Goal: Task Accomplishment & Management: Use online tool/utility

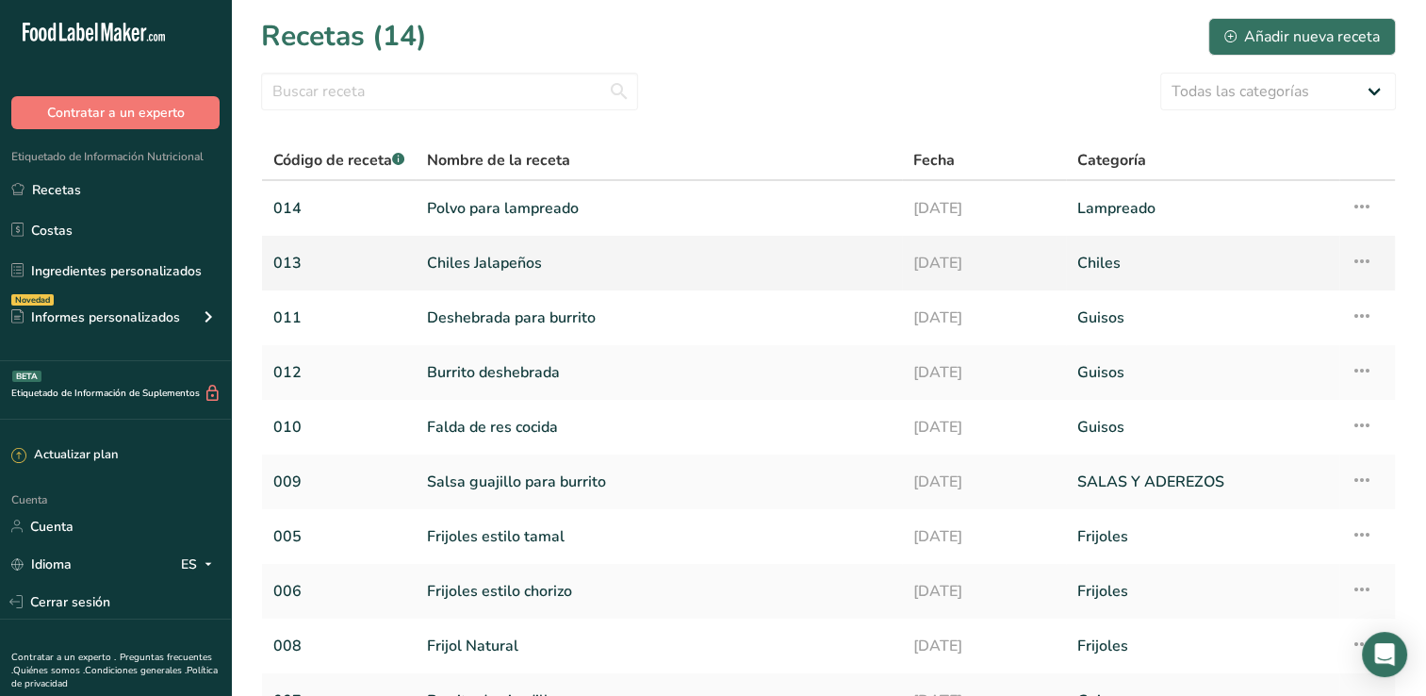
click at [494, 254] on link "Chiles Jalapeños" at bounding box center [659, 263] width 464 height 40
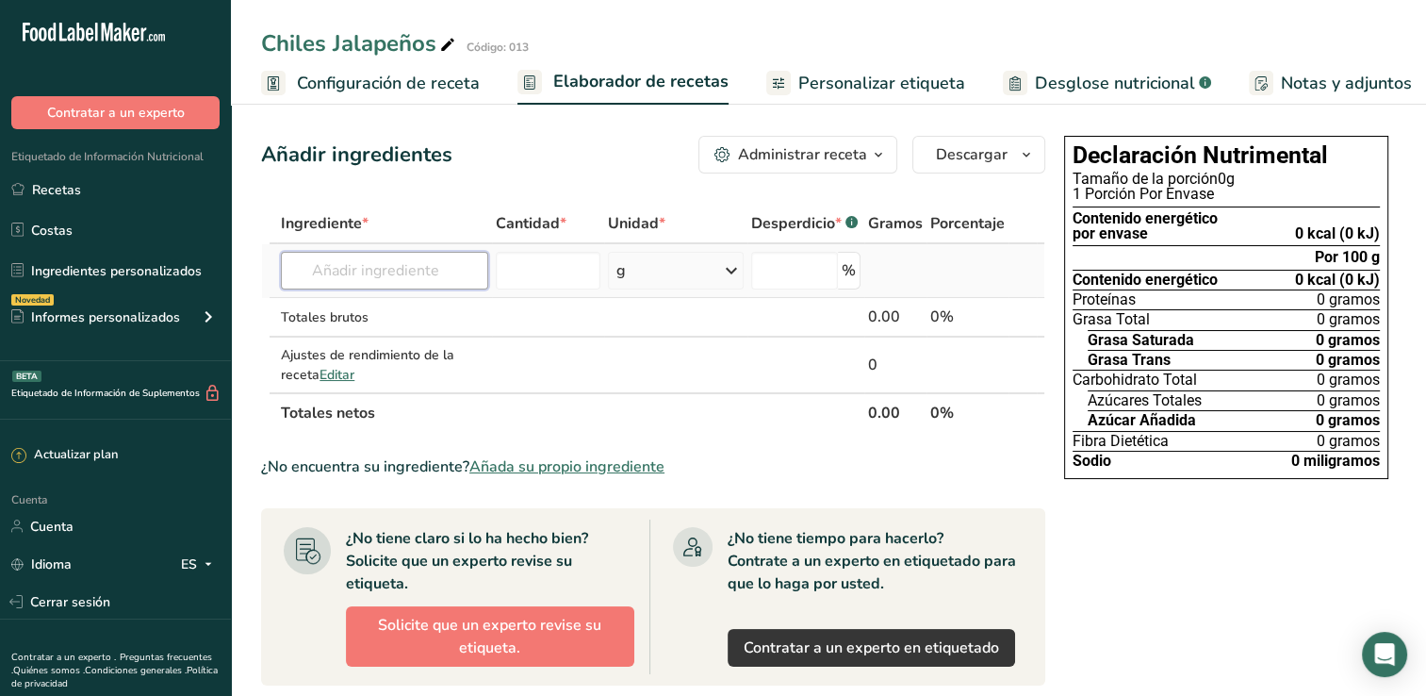
click at [434, 257] on input "text" at bounding box center [384, 271] width 207 height 38
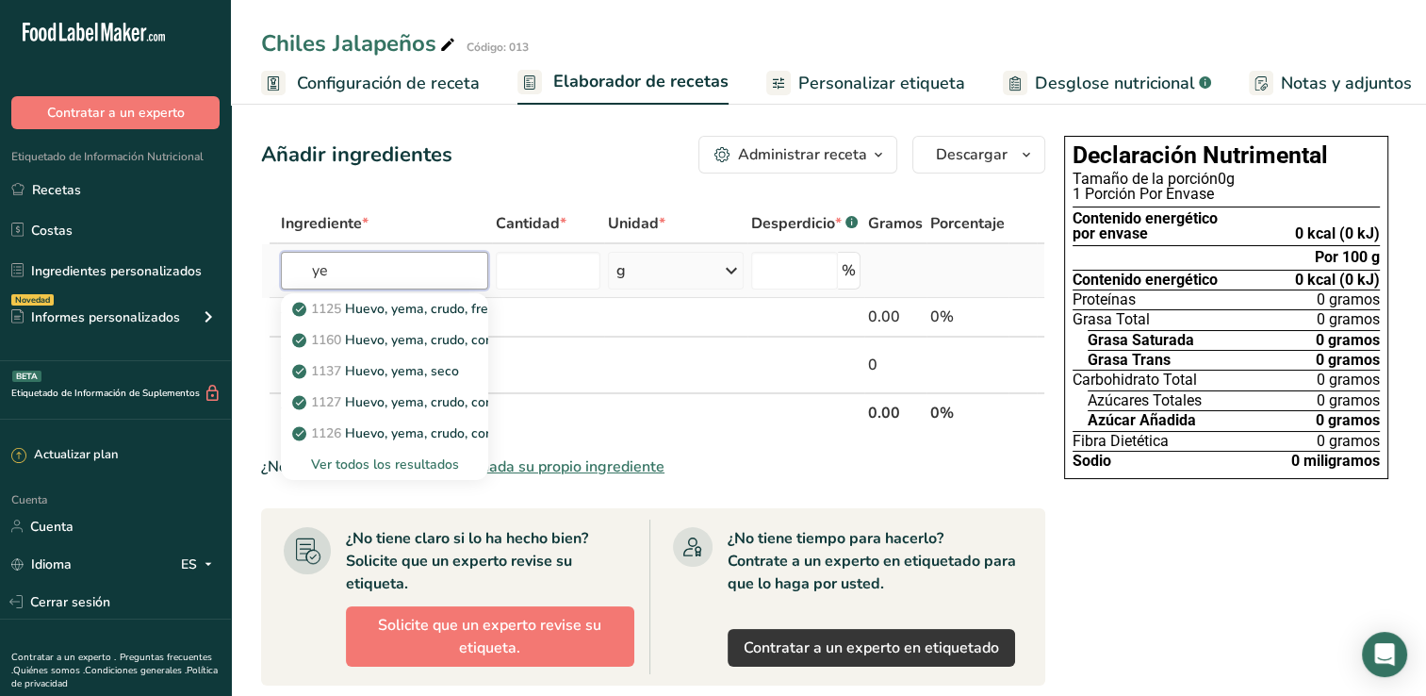
type input "y"
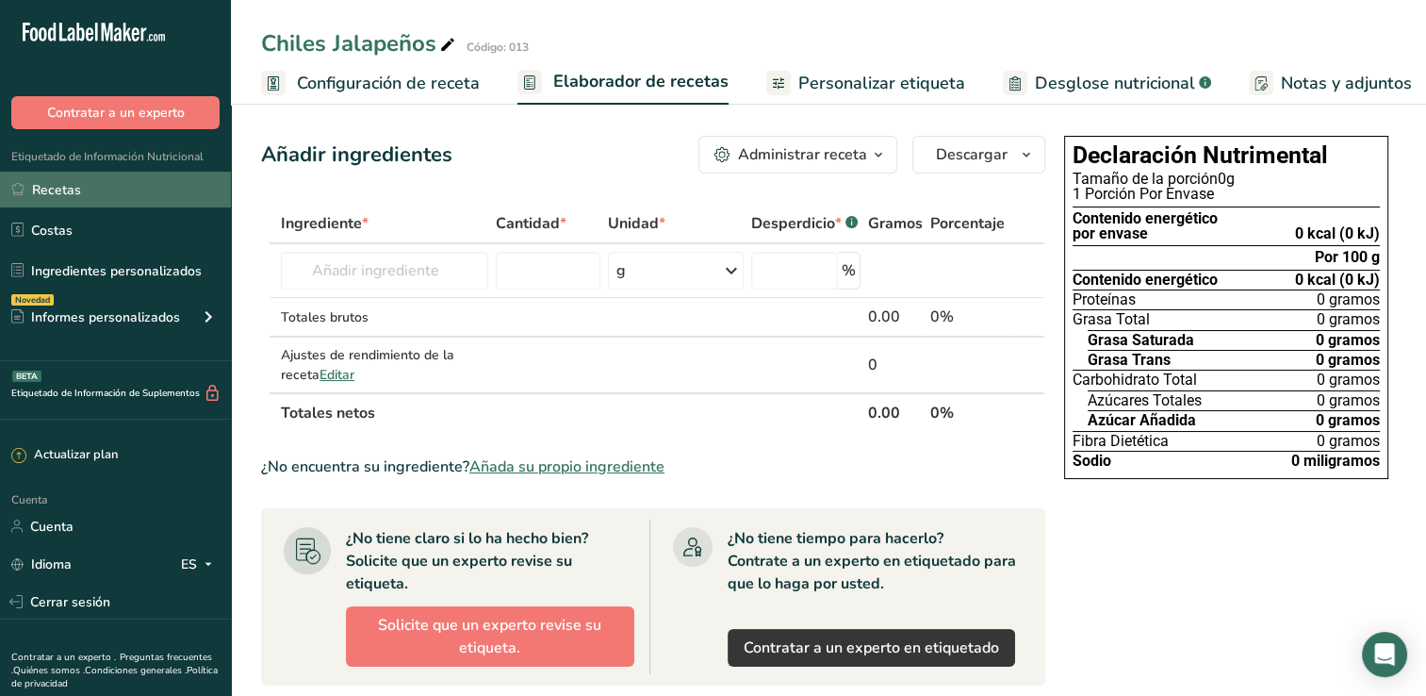
click at [75, 190] on font "Recetas" at bounding box center [56, 190] width 49 height 20
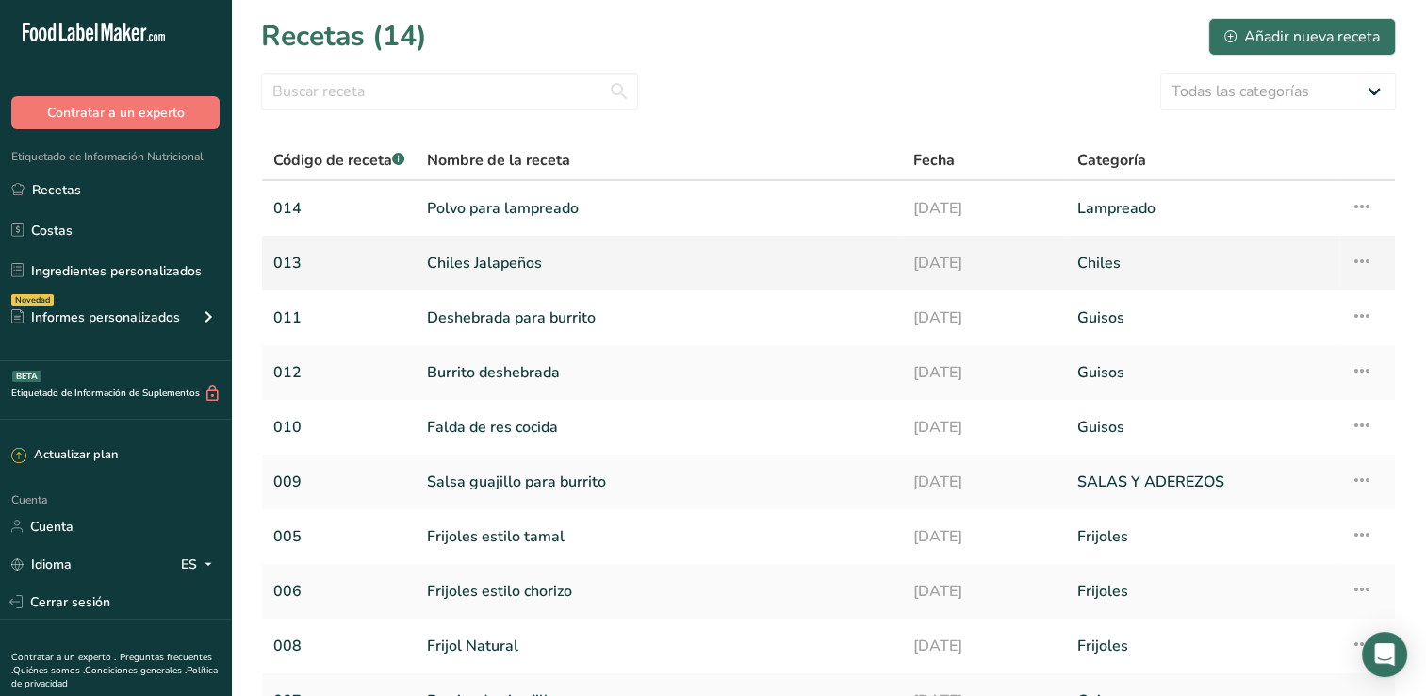
click at [520, 259] on link "Chiles Jalapeños" at bounding box center [659, 263] width 464 height 40
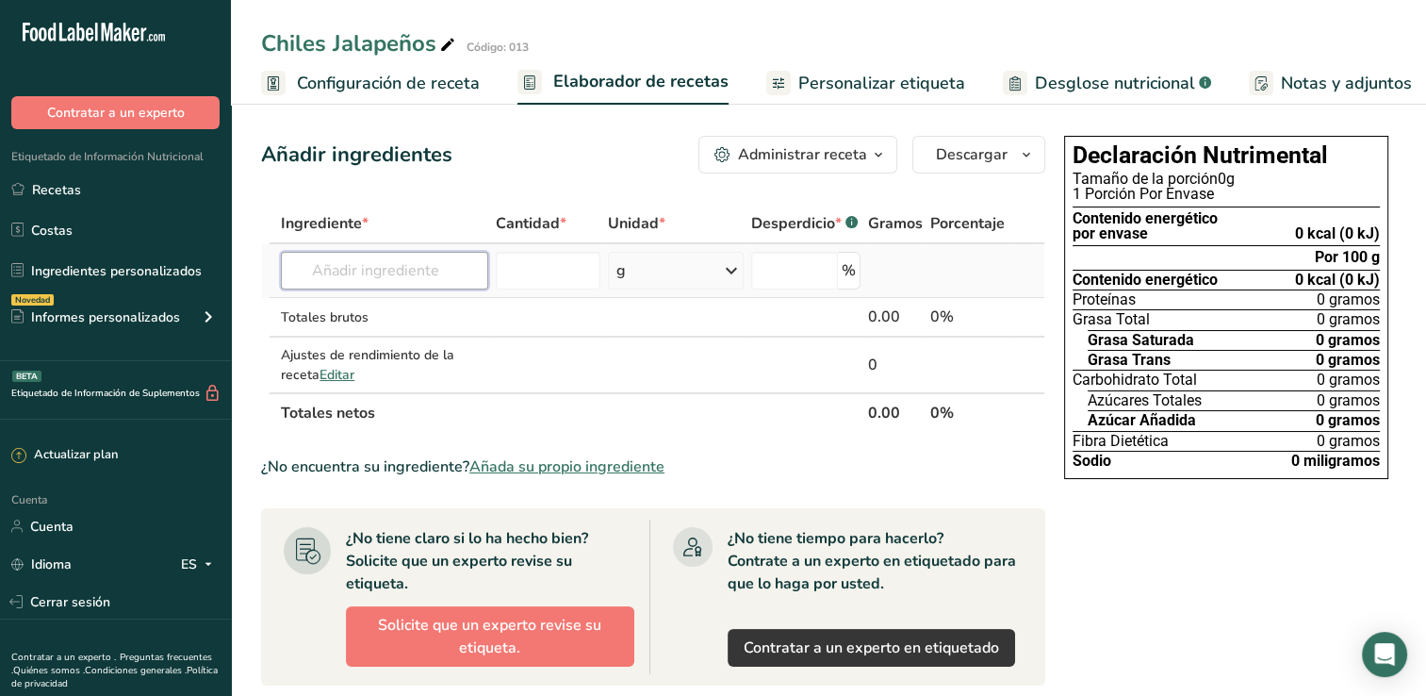
click at [402, 271] on input "text" at bounding box center [384, 271] width 207 height 38
type input "c"
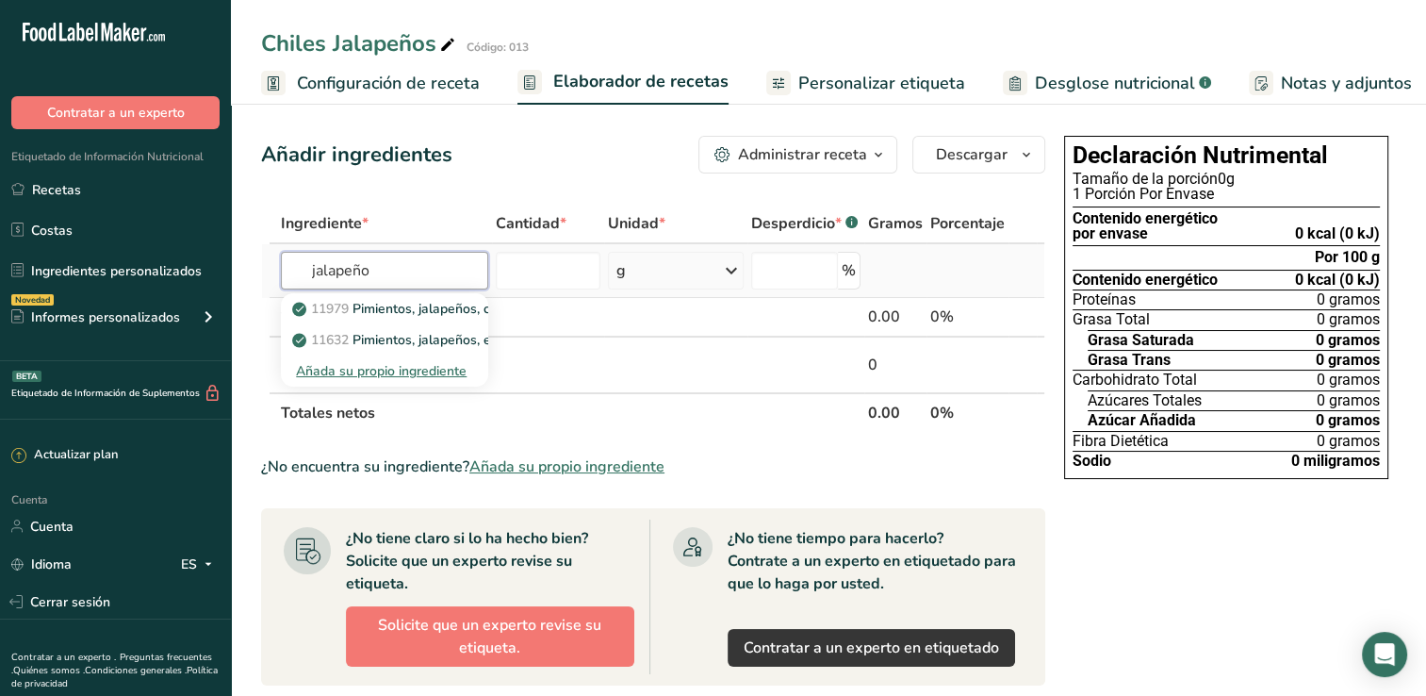
type input "jalapeño"
click at [407, 371] on div "Añada su propio ingrediente" at bounding box center [384, 371] width 177 height 20
